Goal: Task Accomplishment & Management: Manage account settings

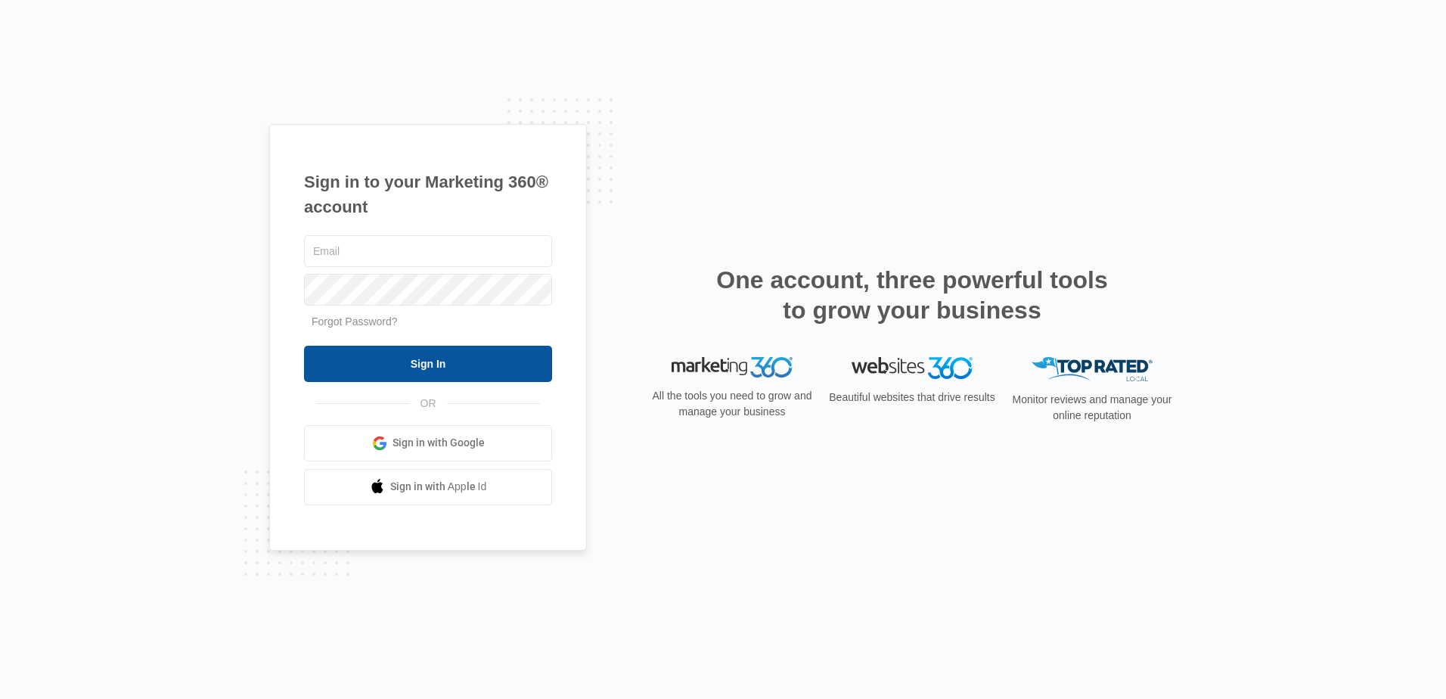
type input "[EMAIL_ADDRESS][DOMAIN_NAME]"
click at [424, 365] on input "Sign In" at bounding box center [428, 364] width 248 height 36
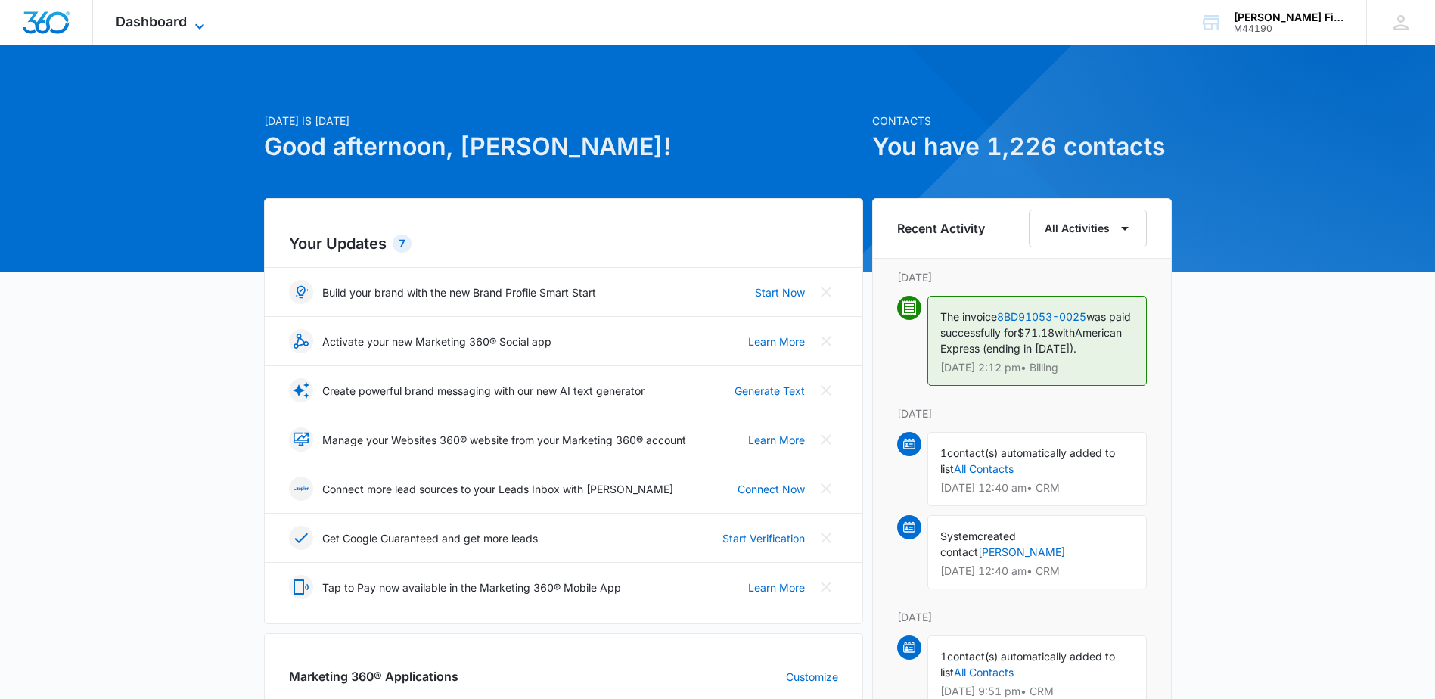
click at [175, 21] on span "Dashboard" at bounding box center [151, 22] width 71 height 16
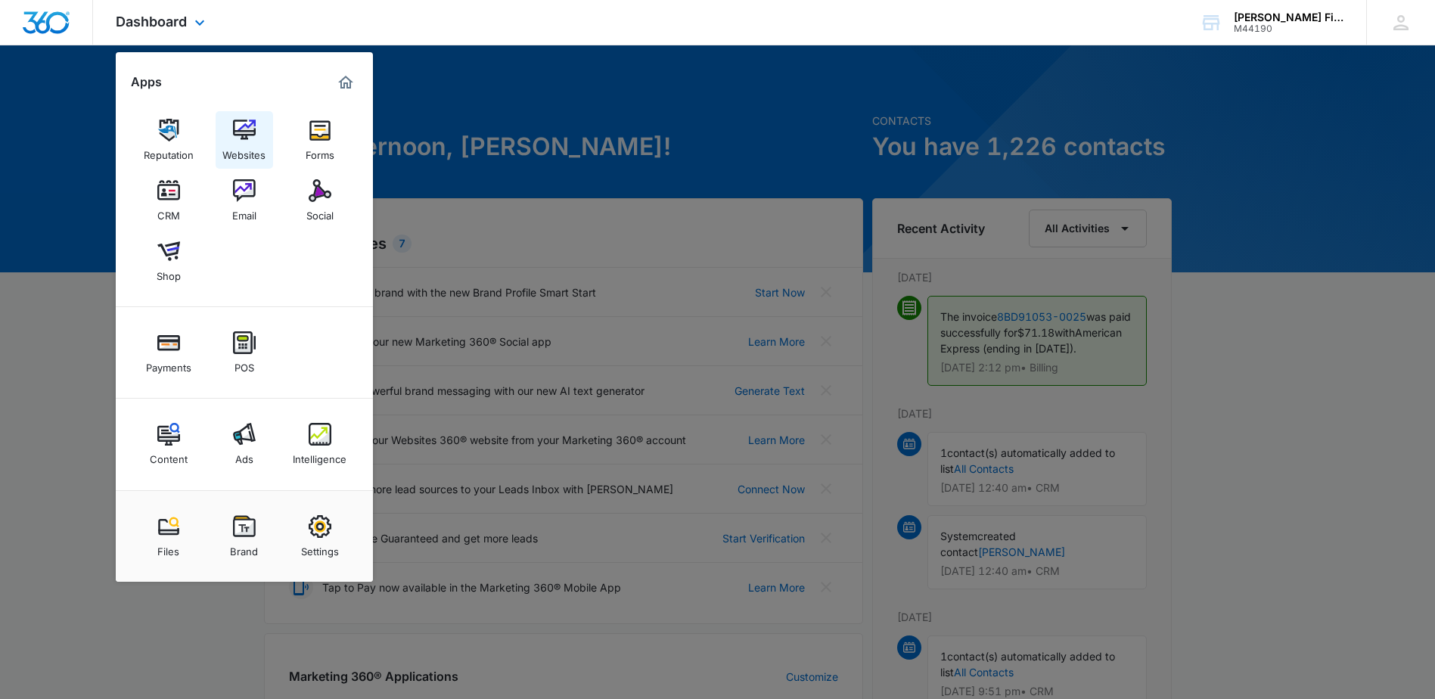
click at [244, 132] on img at bounding box center [244, 130] width 23 height 23
